Goal: Transaction & Acquisition: Purchase product/service

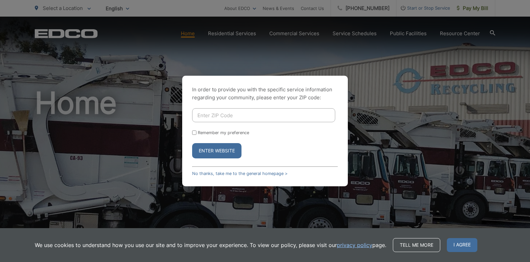
click at [473, 7] on div "In order to provide you with the specific service information regarding your co…" at bounding box center [265, 131] width 530 height 262
click at [235, 151] on button "Enter Website" at bounding box center [216, 150] width 49 height 15
click at [238, 112] on input "Enter ZIP Code" at bounding box center [263, 115] width 143 height 14
type input "92105"
click at [210, 148] on button "Enter Website" at bounding box center [216, 150] width 49 height 15
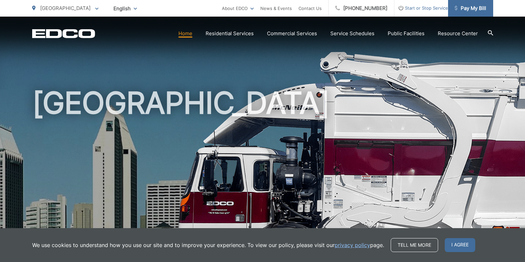
click at [475, 4] on link "Pay My Bill" at bounding box center [470, 8] width 45 height 17
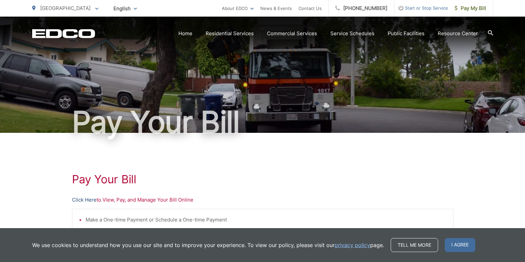
click at [79, 201] on link "Click Here" at bounding box center [84, 200] width 25 height 8
